Goal: Check status: Check status

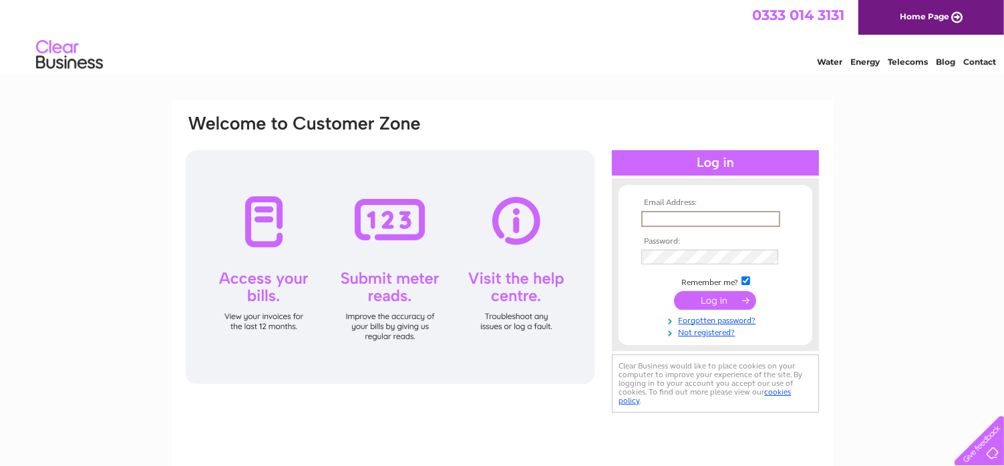
click at [719, 217] on input "text" at bounding box center [710, 219] width 139 height 16
type input "finance@scotfresh.com"
click at [722, 303] on input "submit" at bounding box center [715, 300] width 82 height 19
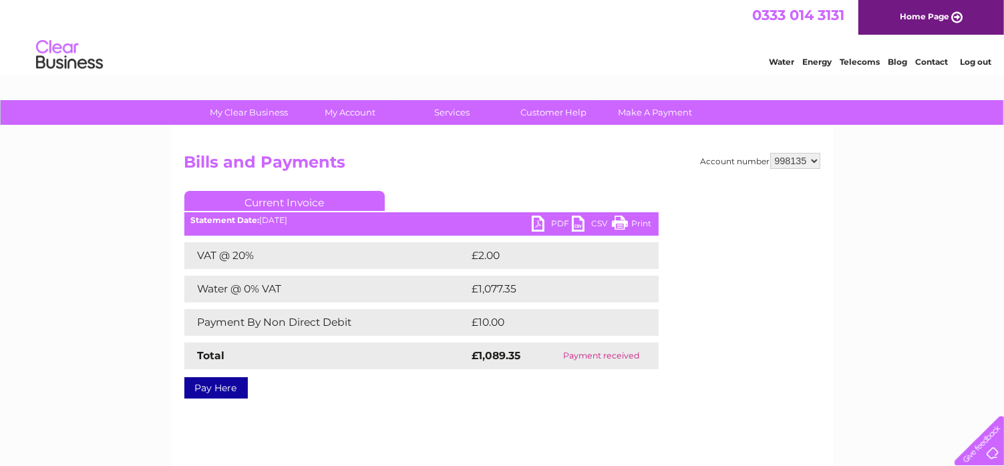
click at [812, 158] on select "998135" at bounding box center [795, 161] width 50 height 16
click at [770, 153] on select "998135" at bounding box center [795, 161] width 50 height 16
